Goal: Information Seeking & Learning: Compare options

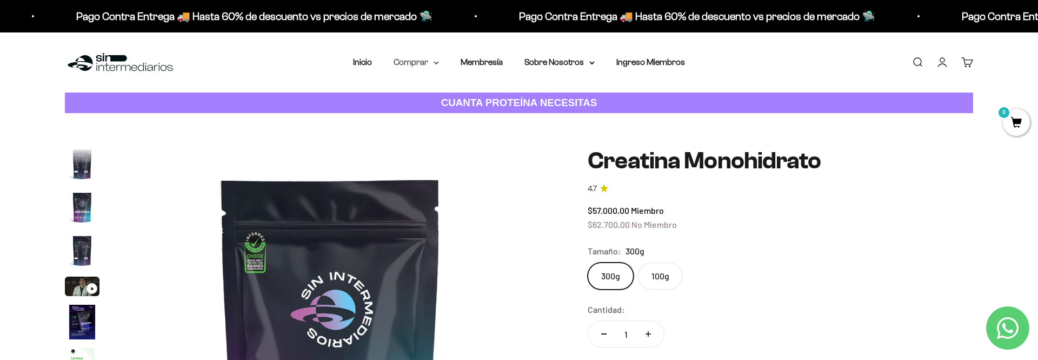
click at [439, 63] on icon at bounding box center [436, 63] width 5 height 4
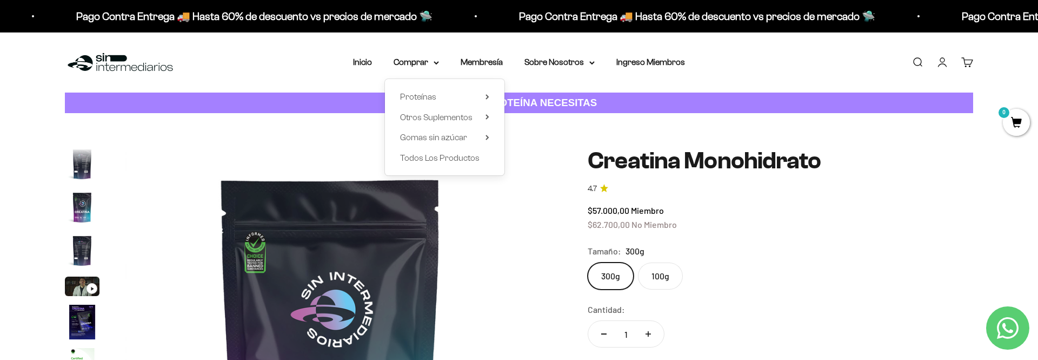
click at [490, 117] on div "Proteínas Ver Todos Whey Iso Vegan" at bounding box center [444, 127] width 119 height 96
click at [653, 142] on div "Zoom Ir al artículo 1 Ir al artículo 2 Ir al artículo 3 Ir al artículo 4 Ir al …" at bounding box center [519, 353] width 1038 height 480
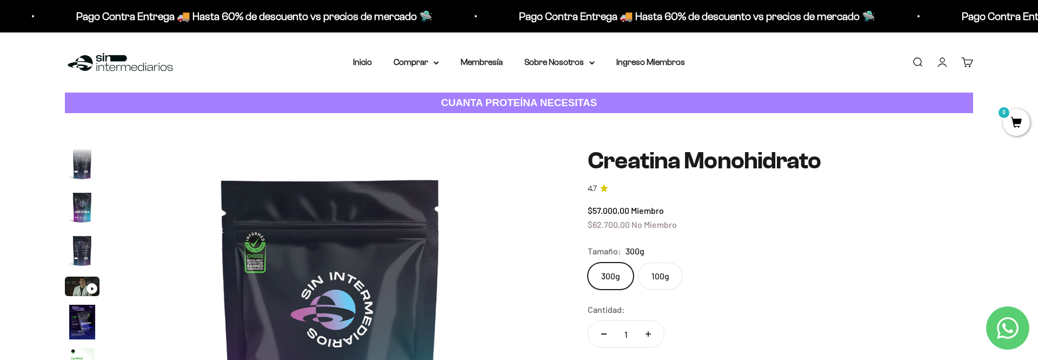
click at [880, 288] on div "300g 100g" at bounding box center [781, 275] width 386 height 27
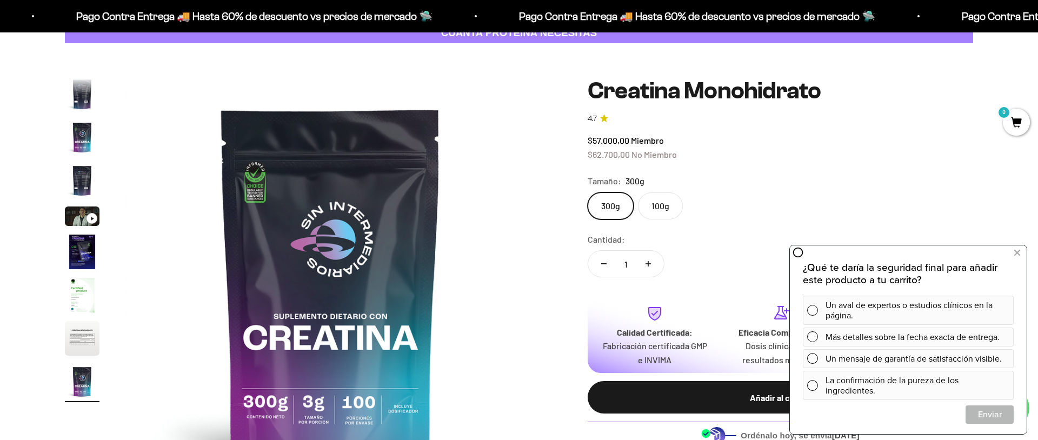
scroll to position [69, 0]
click at [1018, 253] on icon at bounding box center [1017, 253] width 6 height 14
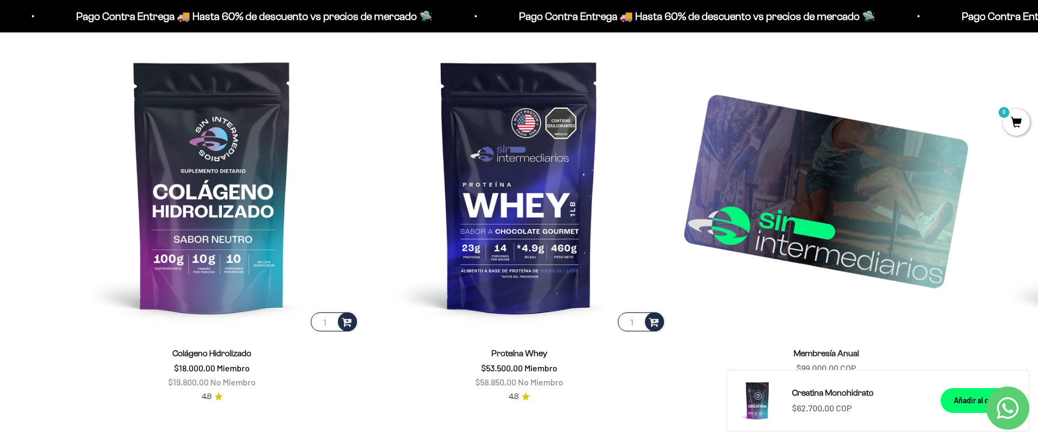
scroll to position [1767, 0]
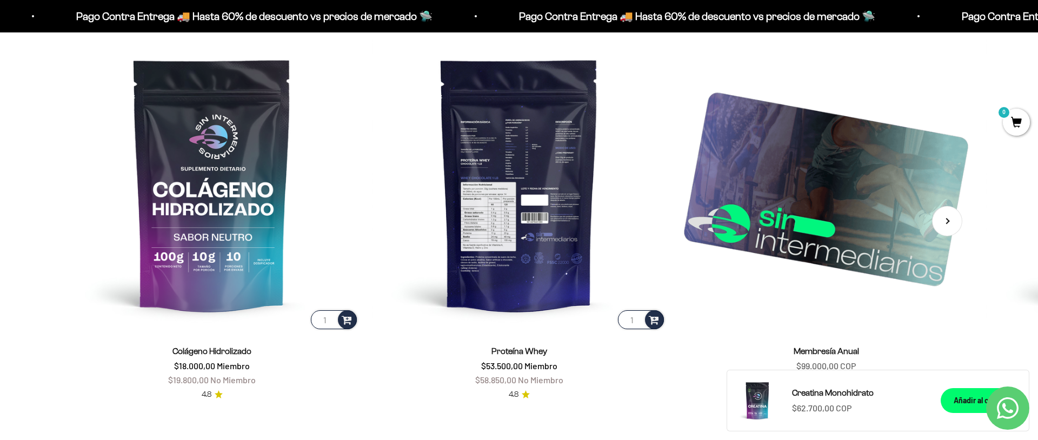
click at [536, 210] on img at bounding box center [519, 184] width 294 height 294
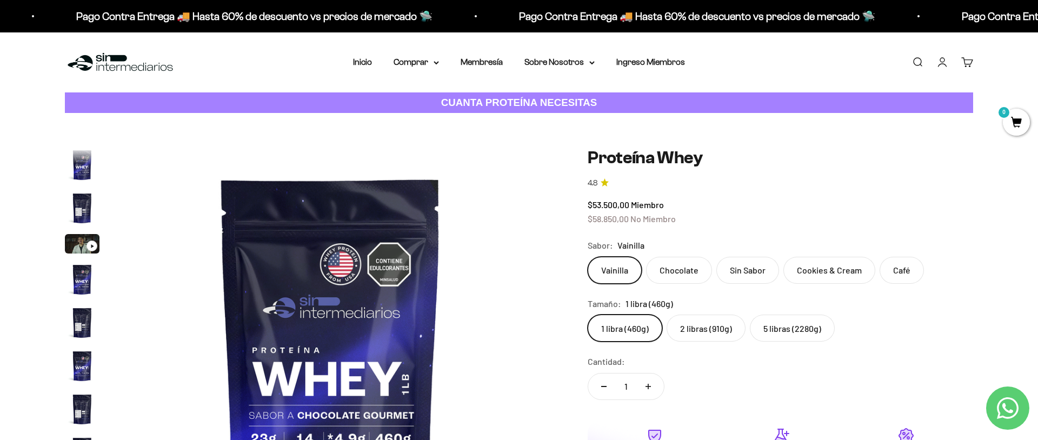
scroll to position [520, 0]
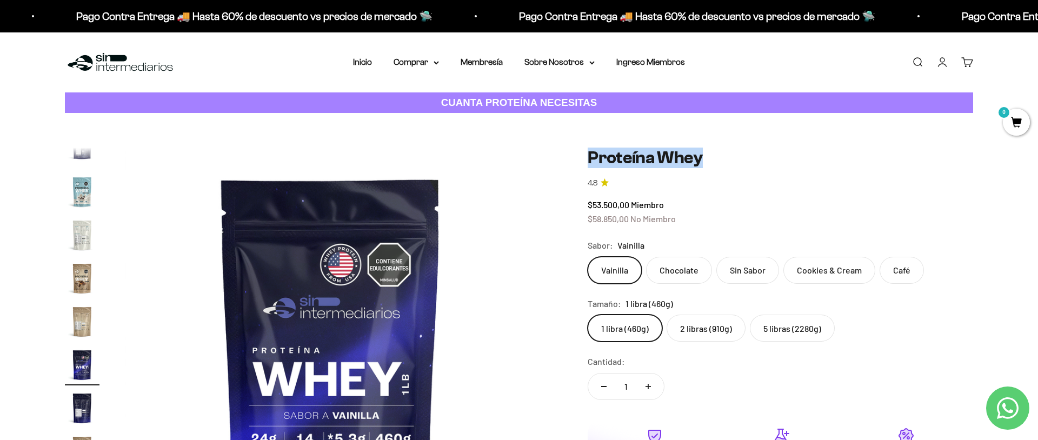
click at [711, 156] on div "Proteína Whey" at bounding box center [781, 158] width 386 height 21
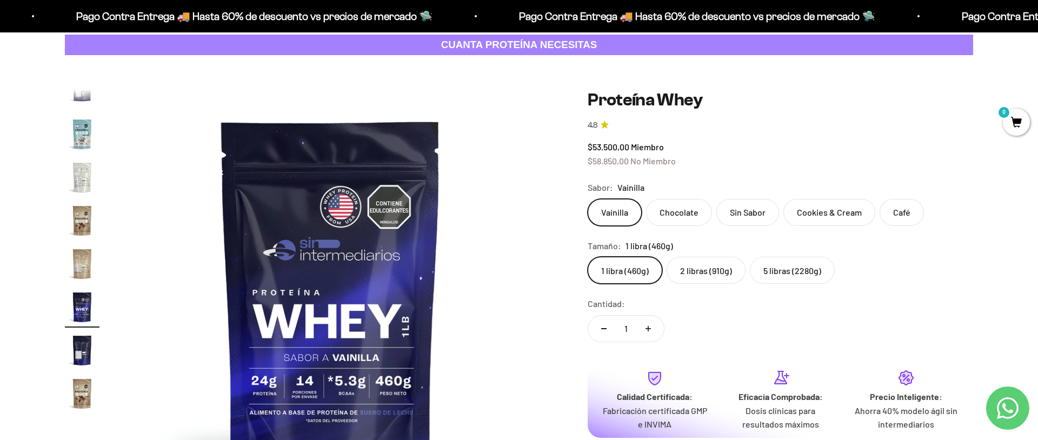
scroll to position [0, 0]
